Goal: Transaction & Acquisition: Purchase product/service

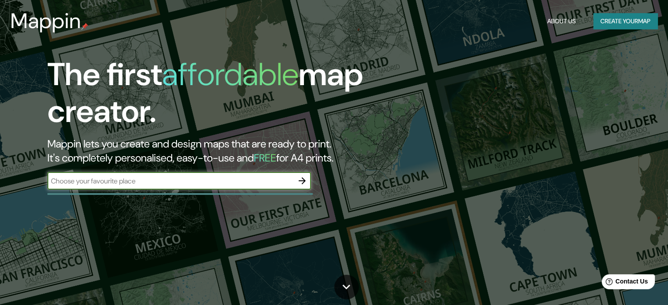
click at [300, 181] on icon "button" at bounding box center [302, 180] width 7 height 7
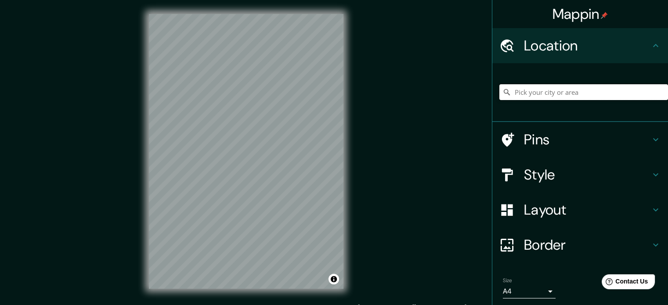
click at [559, 89] on input "Pick your city or area" at bounding box center [583, 92] width 169 height 16
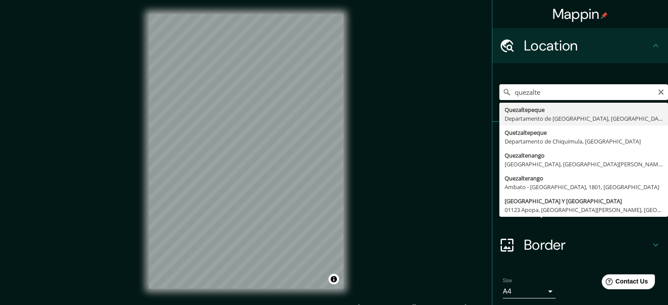
type input "Quezaltepeque, [GEOGRAPHIC_DATA], [GEOGRAPHIC_DATA][PERSON_NAME]"
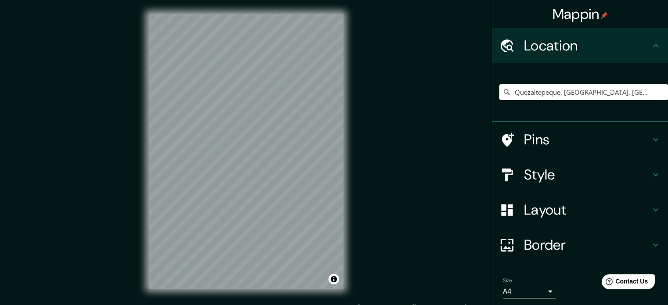
click at [652, 176] on icon at bounding box center [656, 175] width 11 height 11
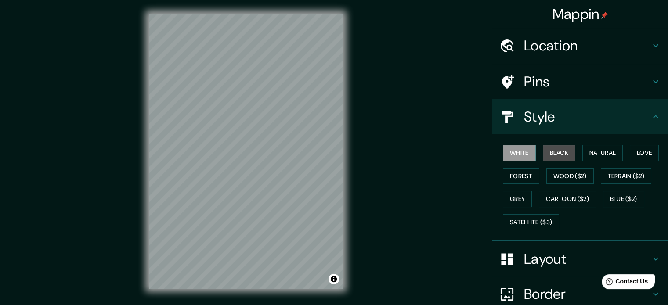
click at [543, 149] on button "Black" at bounding box center [559, 153] width 33 height 16
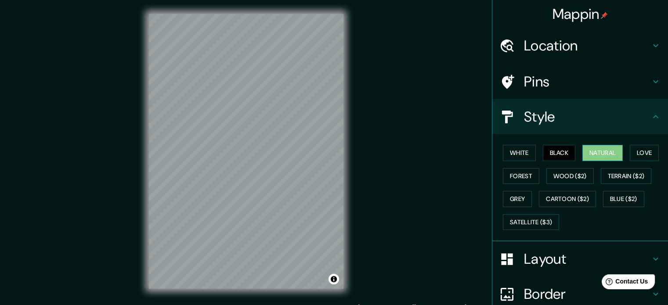
click at [589, 151] on button "Natural" at bounding box center [602, 153] width 40 height 16
click at [648, 150] on button "Love" at bounding box center [644, 153] width 29 height 16
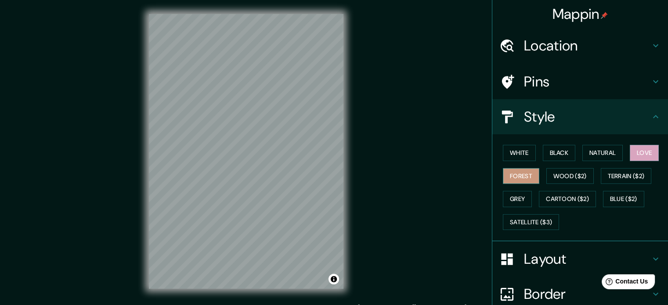
click at [506, 173] on button "Forest" at bounding box center [521, 176] width 36 height 16
click at [636, 153] on button "Love" at bounding box center [644, 153] width 29 height 16
click at [612, 151] on button "Natural" at bounding box center [602, 153] width 40 height 16
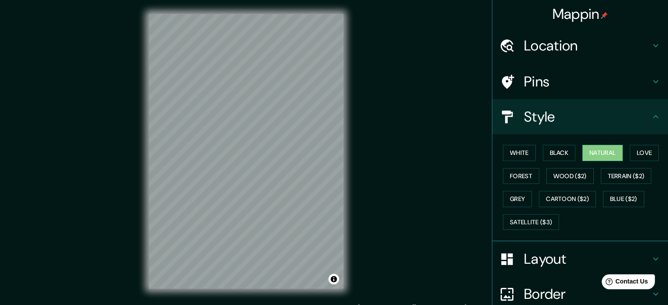
click at [651, 117] on icon at bounding box center [656, 117] width 11 height 11
click at [651, 80] on icon at bounding box center [656, 81] width 11 height 11
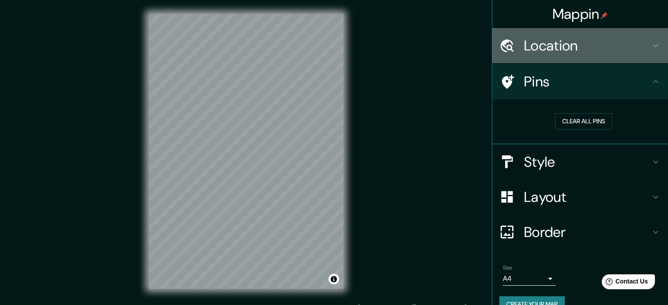
click at [653, 46] on icon at bounding box center [655, 45] width 5 height 3
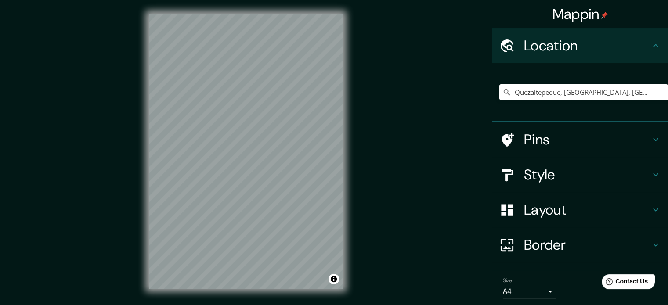
click at [651, 46] on icon at bounding box center [656, 45] width 11 height 11
click at [653, 46] on icon at bounding box center [655, 45] width 5 height 3
click at [651, 210] on icon at bounding box center [656, 210] width 11 height 11
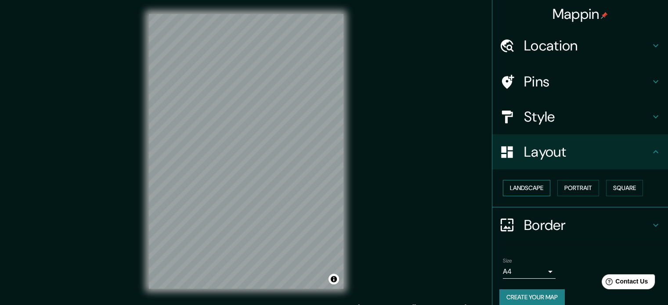
click at [521, 192] on button "Landscape" at bounding box center [526, 188] width 47 height 16
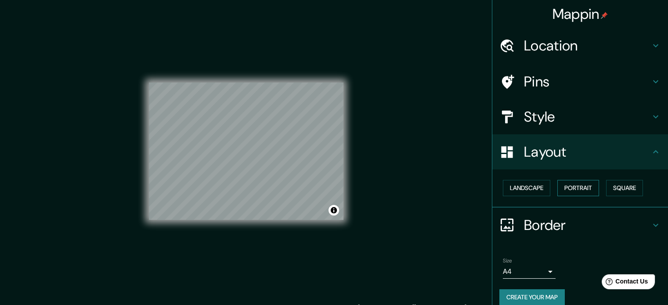
click at [576, 182] on button "Portrait" at bounding box center [578, 188] width 42 height 16
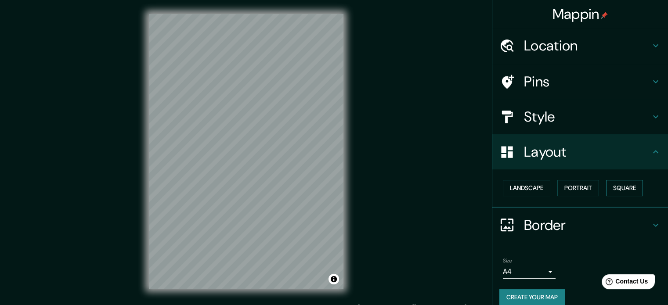
click at [622, 187] on button "Square" at bounding box center [624, 188] width 37 height 16
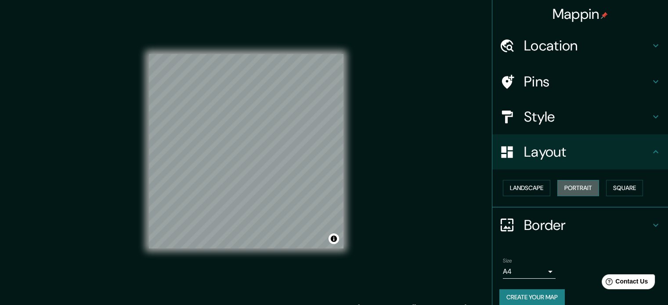
click at [564, 188] on button "Portrait" at bounding box center [578, 188] width 42 height 16
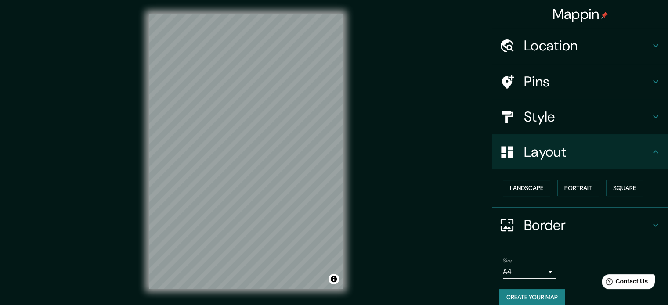
click at [523, 187] on button "Landscape" at bounding box center [526, 188] width 47 height 16
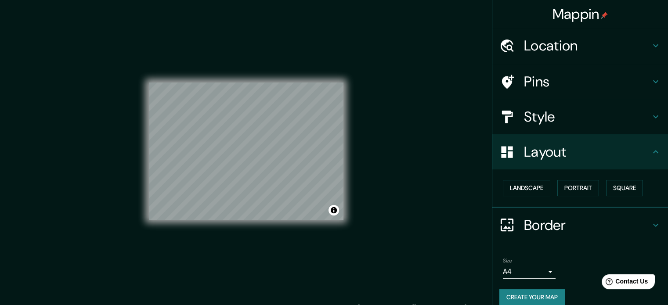
scroll to position [10, 0]
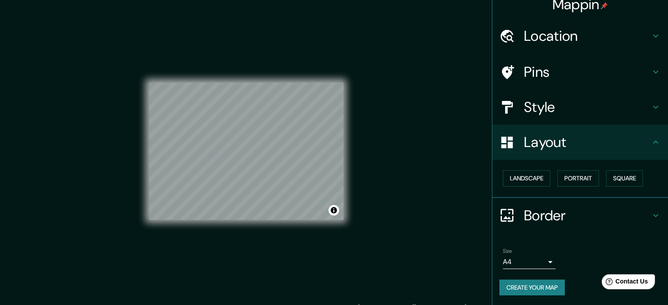
drag, startPoint x: 643, startPoint y: 144, endPoint x: 642, endPoint y: 140, distance: 4.4
click at [644, 144] on div "Layout" at bounding box center [580, 142] width 176 height 35
click at [652, 62] on div "Pins" at bounding box center [580, 71] width 176 height 35
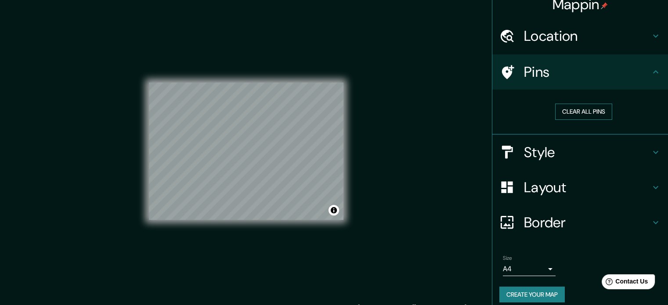
click at [576, 107] on button "Clear all pins" at bounding box center [583, 112] width 57 height 16
click at [572, 109] on button "Clear all pins" at bounding box center [583, 112] width 57 height 16
click at [651, 150] on icon at bounding box center [656, 152] width 11 height 11
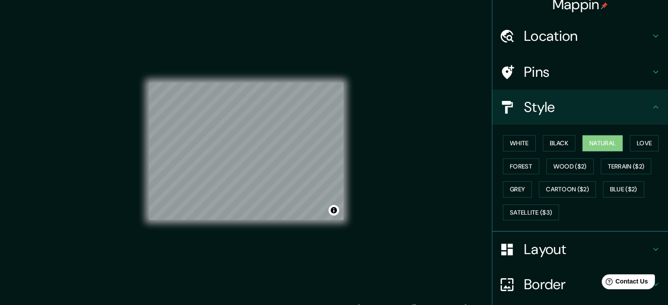
click at [653, 110] on icon at bounding box center [656, 107] width 11 height 11
click at [651, 31] on icon at bounding box center [656, 36] width 11 height 11
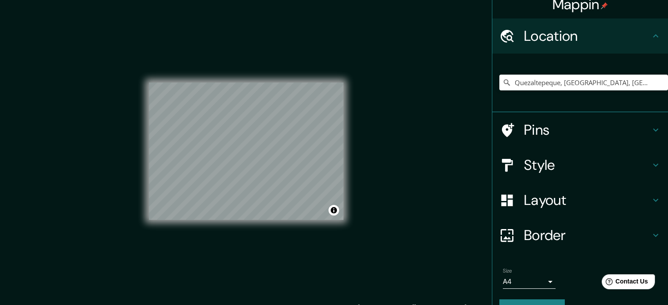
click at [651, 31] on icon at bounding box center [656, 36] width 11 height 11
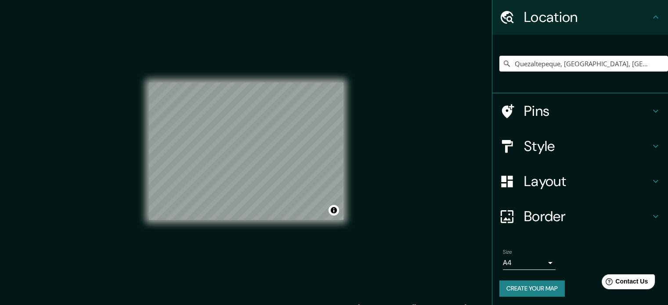
scroll to position [30, 0]
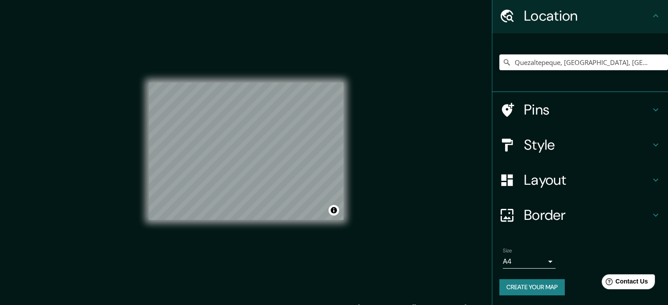
click at [531, 280] on button "Create your map" at bounding box center [531, 287] width 65 height 16
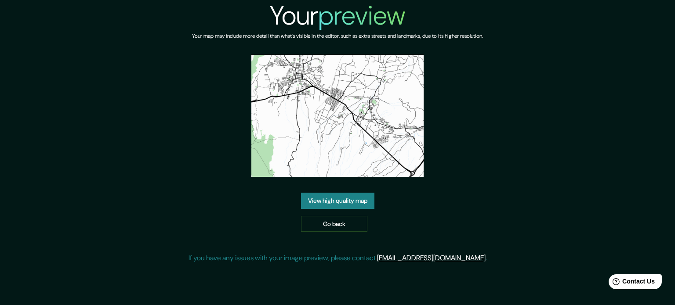
click at [343, 196] on link "View high quality map" at bounding box center [337, 201] width 73 height 16
